Goal: Information Seeking & Learning: Learn about a topic

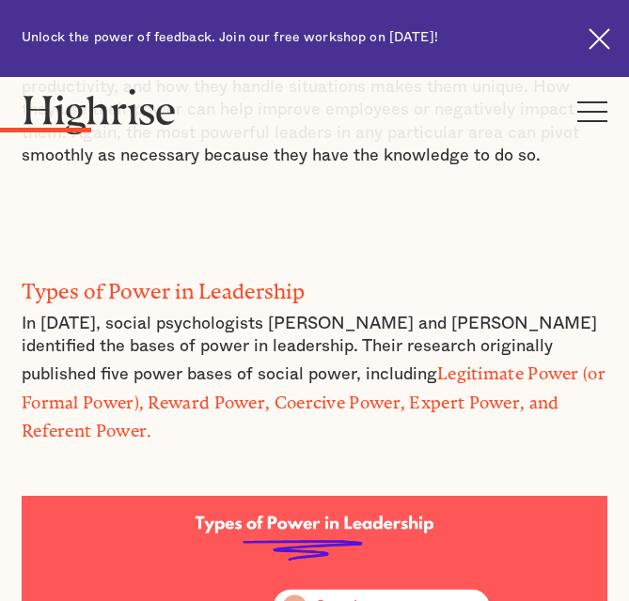
scroll to position [1585, 0]
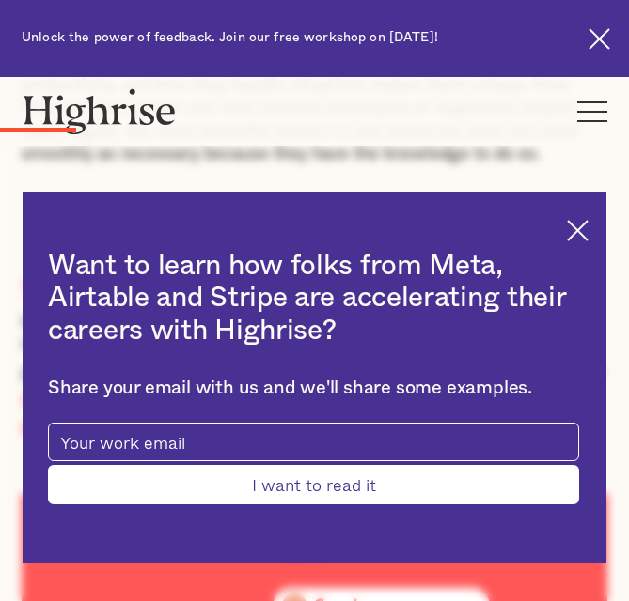
click at [588, 236] on img at bounding box center [578, 231] width 22 height 22
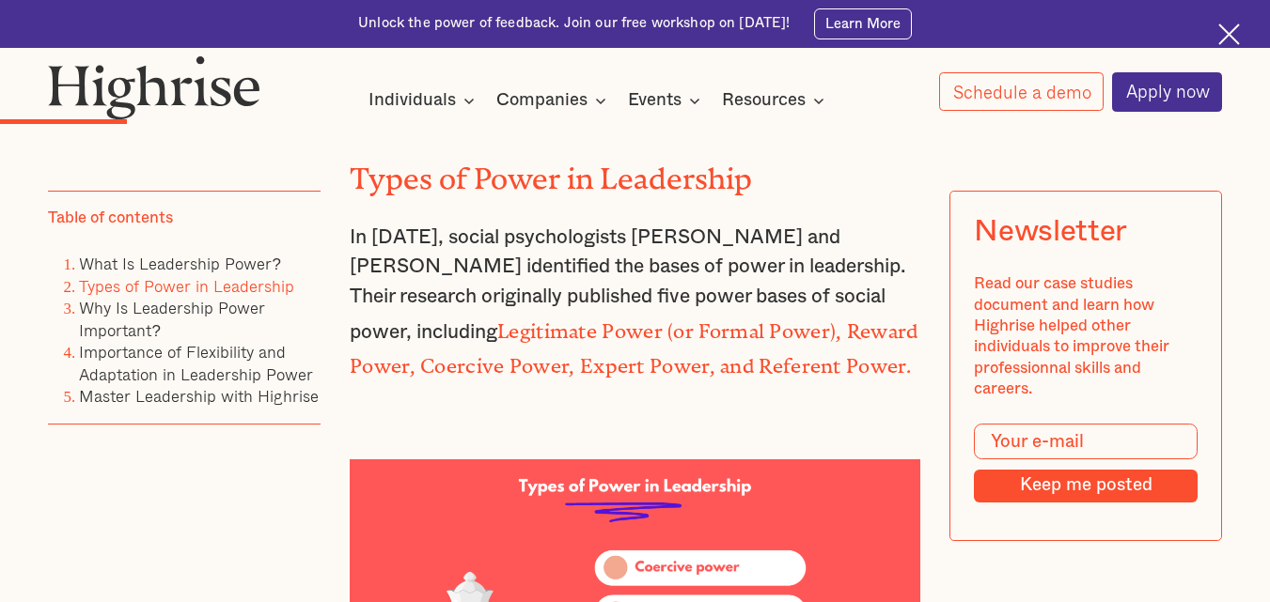
scroll to position [2459, 0]
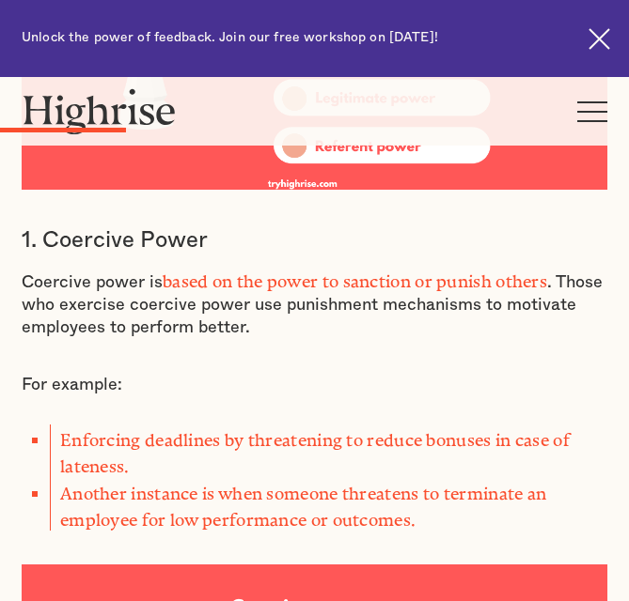
scroll to position [2240, 0]
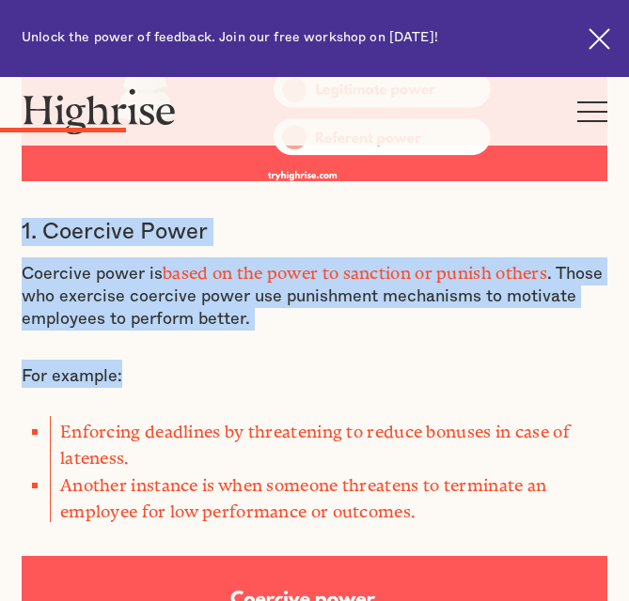
drag, startPoint x: 17, startPoint y: 162, endPoint x: 273, endPoint y: 258, distance: 273.9
click at [266, 258] on p "Coercive power is based on the power to sanction or punish others . Those who e…" at bounding box center [314, 295] width 585 height 74
drag, startPoint x: 4, startPoint y: 155, endPoint x: 287, endPoint y: 247, distance: 297.5
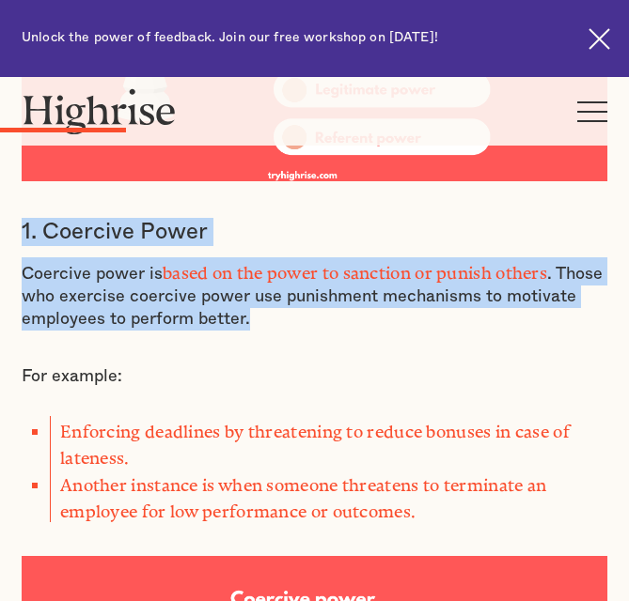
copy div "1. Coercive Power Coercive power is based on the power to sanction or punish ot…"
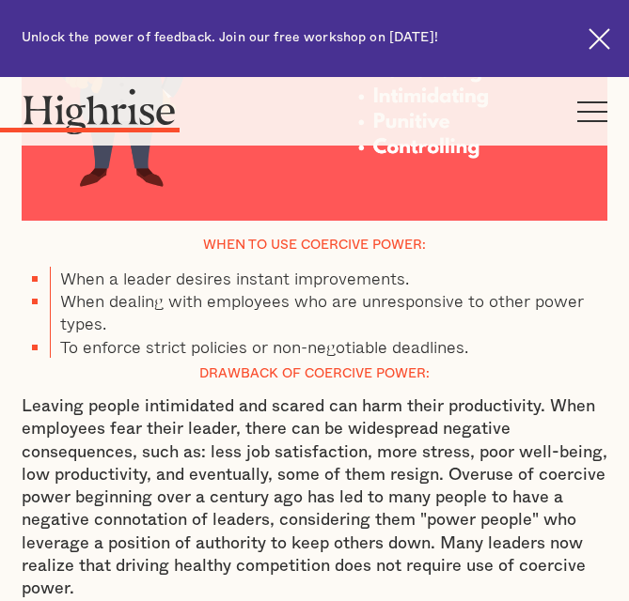
scroll to position [2916, 0]
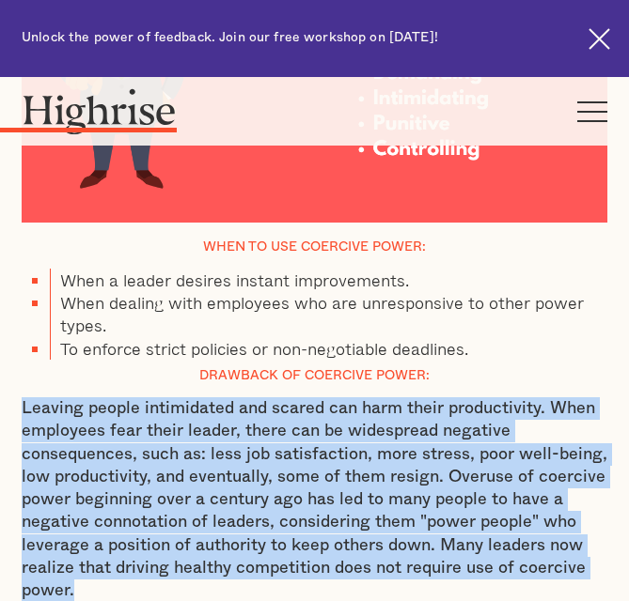
drag, startPoint x: 5, startPoint y: 310, endPoint x: 148, endPoint y: 507, distance: 244.2
copy p "Leaving people intimidated and scared can harm their productivity. When employe…"
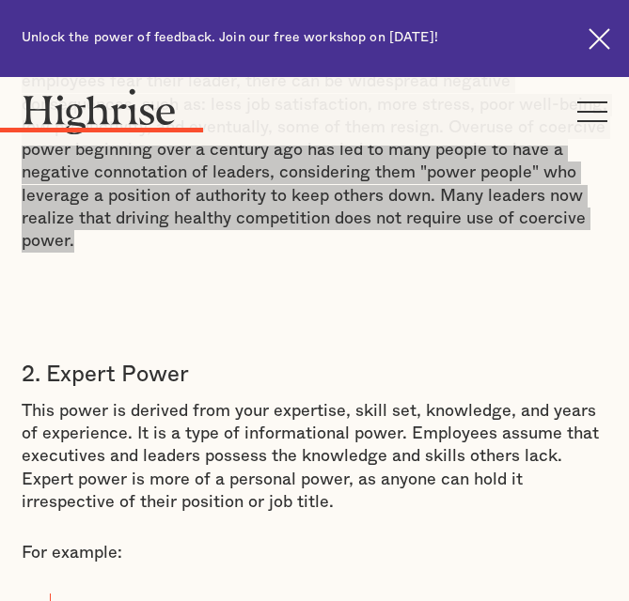
scroll to position [3268, 0]
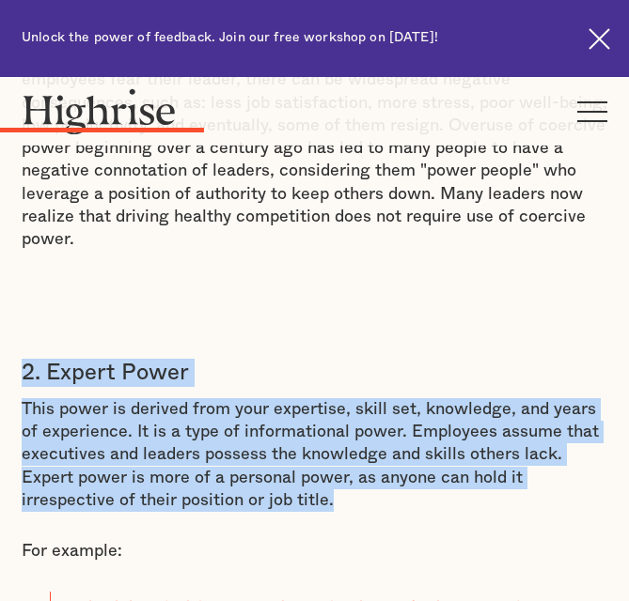
drag, startPoint x: 7, startPoint y: 275, endPoint x: 363, endPoint y: 402, distance: 378.1
copy div "2. Expert Power This power is derived from your expertise, skill set, knowledge…"
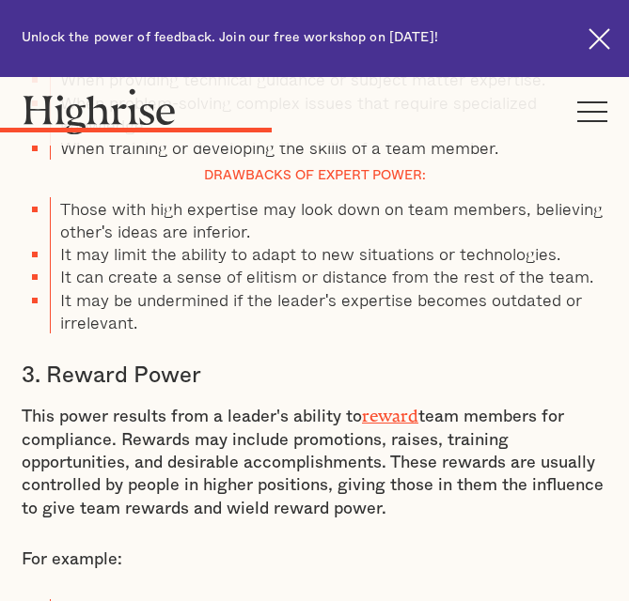
scroll to position [4320, 0]
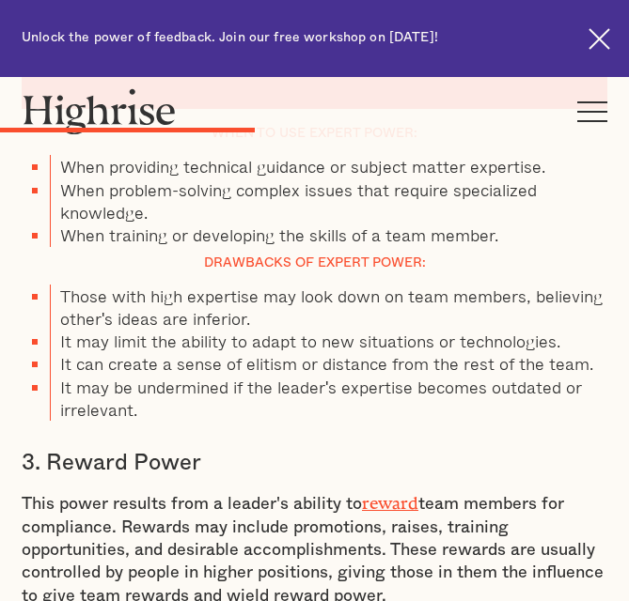
scroll to position [4231, 0]
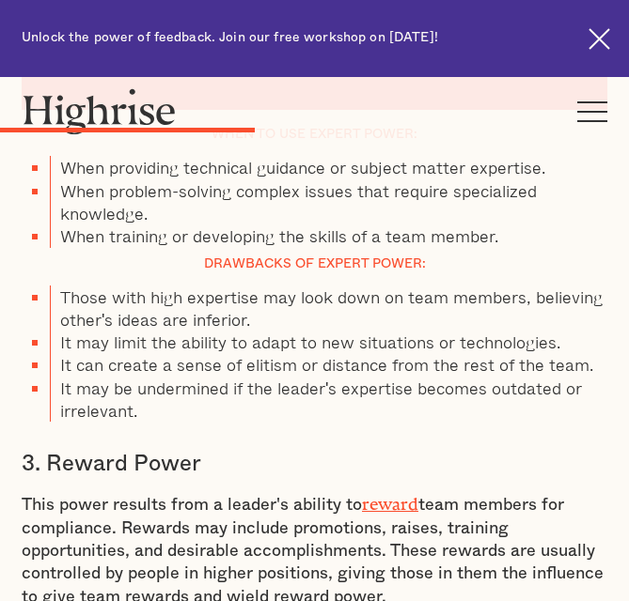
drag, startPoint x: 2, startPoint y: 354, endPoint x: 427, endPoint y: 478, distance: 442.5
copy div "3. Reward Power This power results from a leader's ability to reward team membe…"
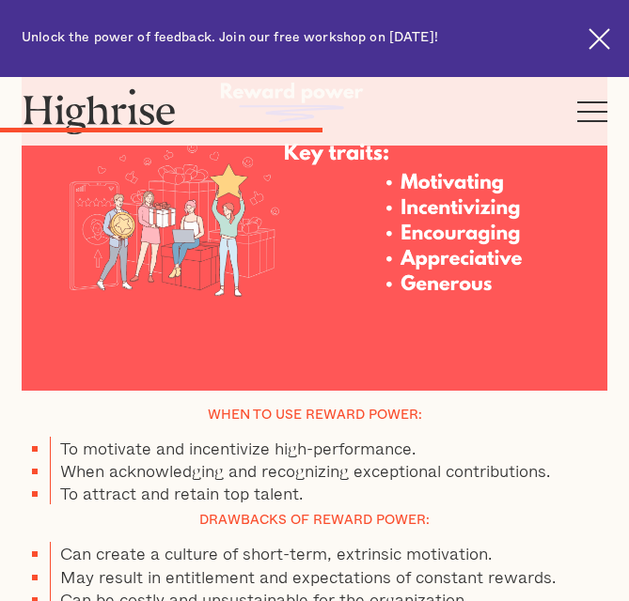
scroll to position [5268, 0]
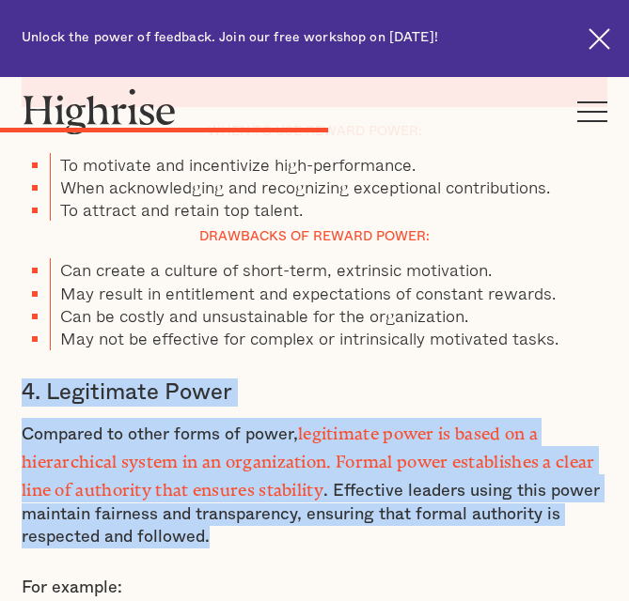
drag, startPoint x: 2, startPoint y: 268, endPoint x: 279, endPoint y: 401, distance: 307.7
click at [279, 401] on div "Table of contents What Is Leadership Power? Types of Power in Leadership Why Is…" at bounding box center [314, 120] width 629 height 9227
copy div "4. Legitimate Power Compared to other forms of power, legitimate power is based…"
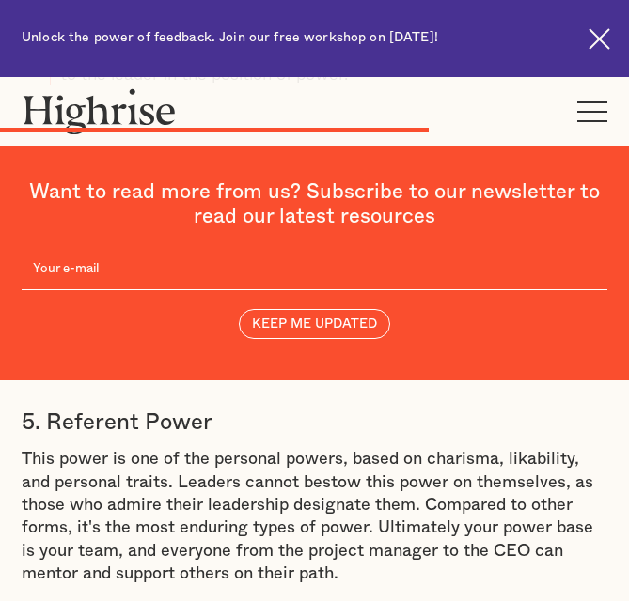
scroll to position [6907, 0]
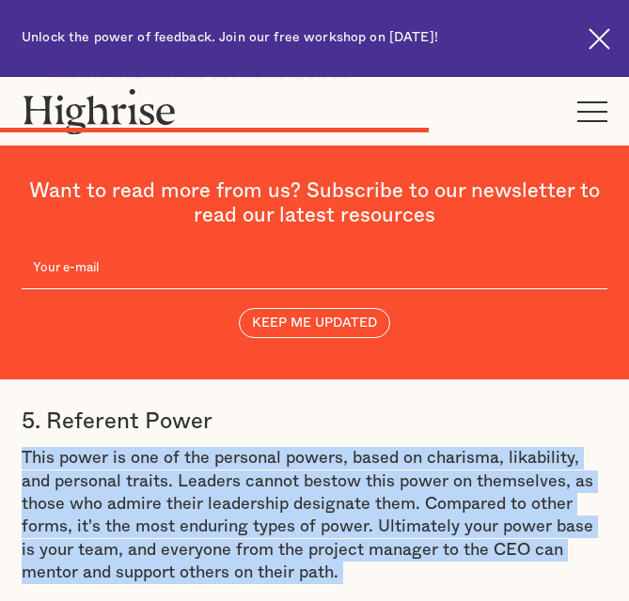
drag, startPoint x: 5, startPoint y: 217, endPoint x: 320, endPoint y: 459, distance: 396.8
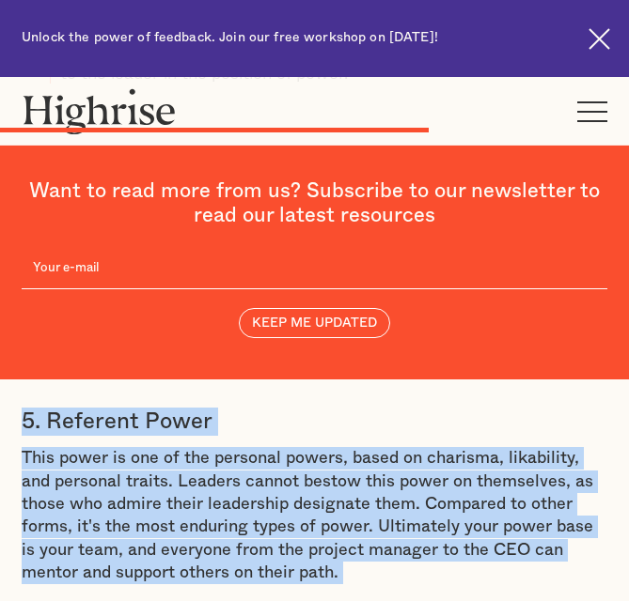
drag, startPoint x: 23, startPoint y: 232, endPoint x: 392, endPoint y: 547, distance: 485.3
copy div "5. Referent Power This power is one of the personal powers, based on charisma, …"
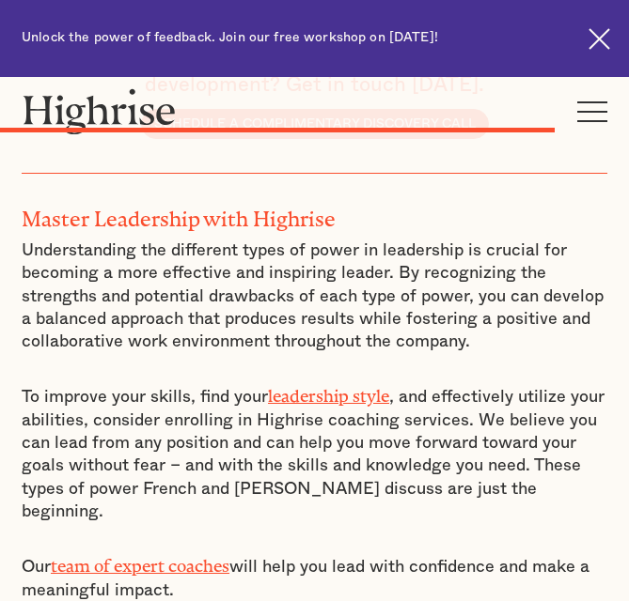
scroll to position [9272, 0]
